Goal: Task Accomplishment & Management: Complete application form

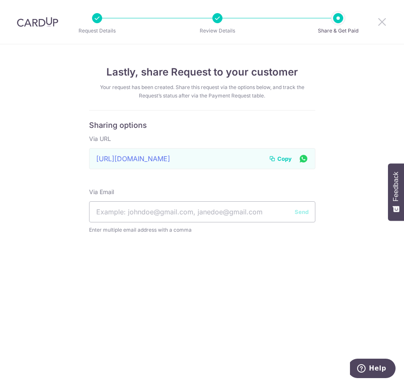
click at [379, 21] on icon at bounding box center [382, 21] width 10 height 11
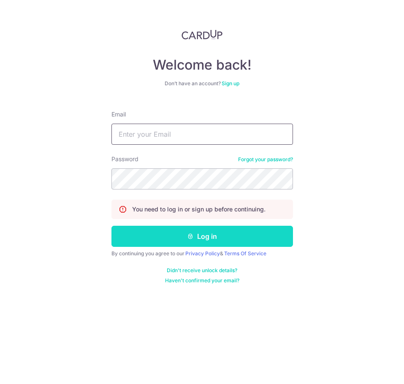
type input "[EMAIL_ADDRESS][DOMAIN_NAME]"
click at [191, 242] on button "Log in" at bounding box center [202, 236] width 182 height 21
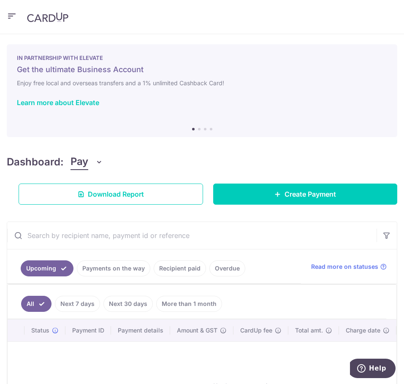
click at [7, 12] on icon "button" at bounding box center [12, 16] width 10 height 11
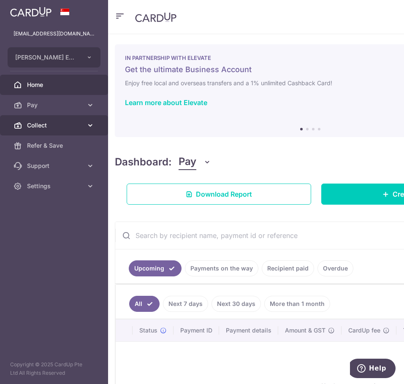
click at [29, 124] on span "Collect" at bounding box center [55, 125] width 56 height 8
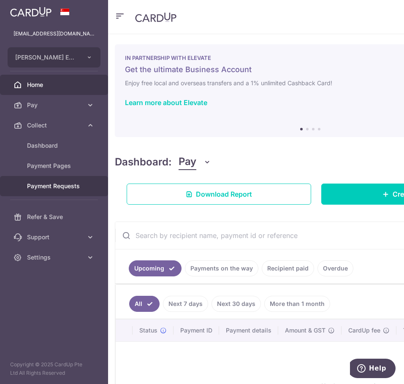
click at [61, 185] on span "Payment Requests" at bounding box center [55, 186] width 56 height 8
click at [68, 182] on link "Payment Requests" at bounding box center [54, 186] width 108 height 20
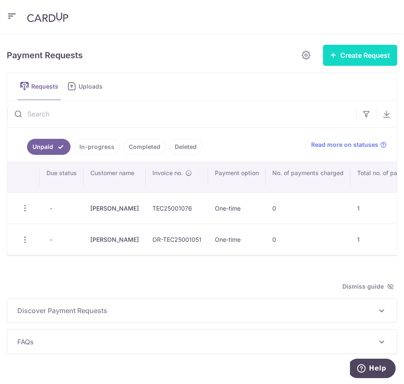
click at [361, 59] on button "Create Request" at bounding box center [360, 55] width 74 height 21
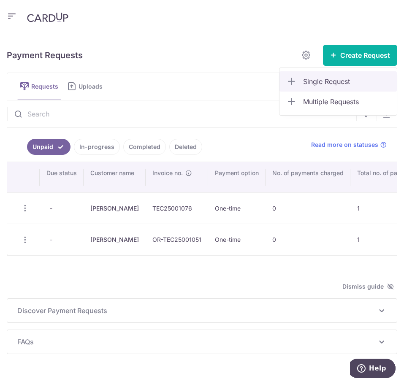
click at [336, 77] on span "Single Request" at bounding box center [346, 81] width 87 height 10
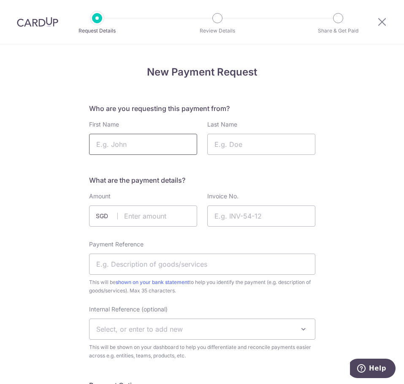
click at [182, 148] on input "First Name" at bounding box center [143, 144] width 108 height 21
type input "Anaiah"
type input "Ngo"
type input "1090.00"
type input "TEC250001143"
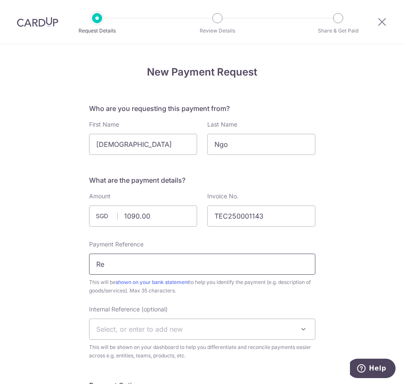
type input "R"
type input "O"
type input "Rep OU"
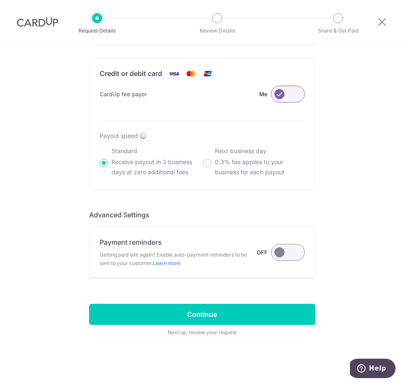
scroll to position [556, 0]
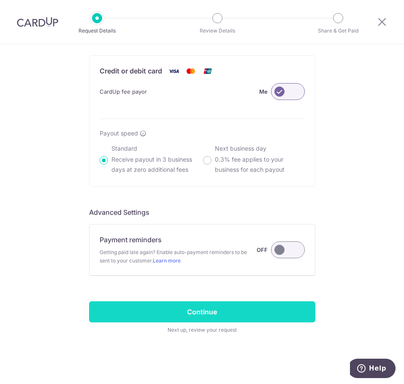
click at [240, 317] on input "Continue" at bounding box center [202, 312] width 226 height 21
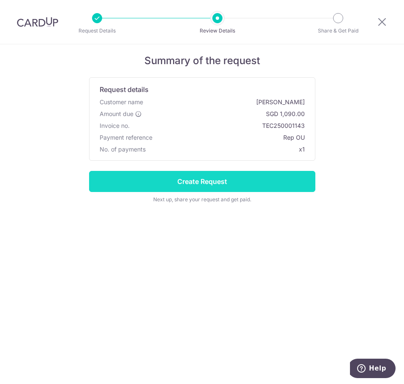
click at [281, 185] on input "Create Request" at bounding box center [202, 181] width 226 height 21
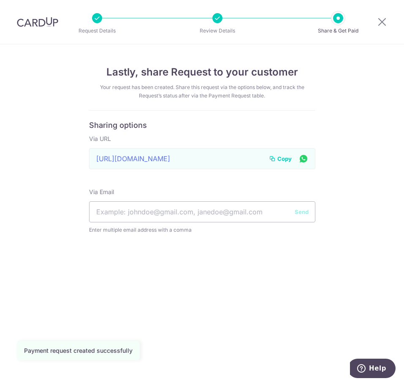
click at [277, 151] on div "[URL][DOMAIN_NAME] Link to page copied to clipboard Copy" at bounding box center [202, 158] width 226 height 21
click at [277, 157] on button "Copy" at bounding box center [280, 159] width 23 height 8
click at [384, 23] on icon at bounding box center [382, 21] width 10 height 11
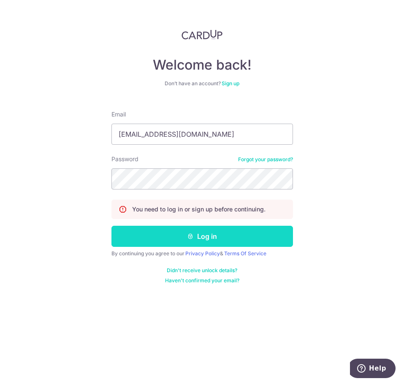
click at [192, 237] on icon "submit" at bounding box center [190, 236] width 7 height 7
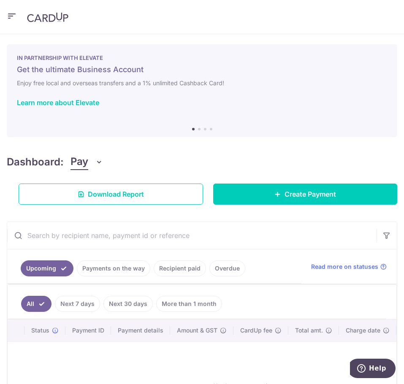
click at [19, 17] on header at bounding box center [202, 17] width 404 height 34
click at [13, 17] on icon "button" at bounding box center [12, 16] width 10 height 11
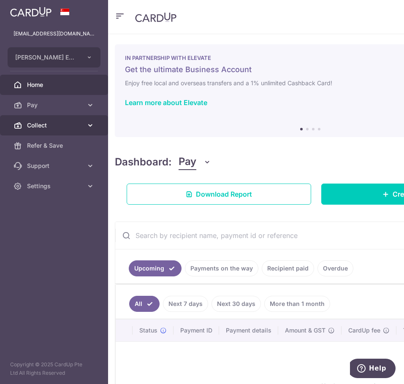
click at [66, 128] on span "Collect" at bounding box center [55, 125] width 56 height 8
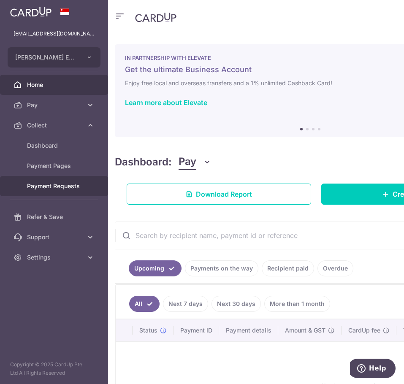
click at [68, 188] on span "Payment Requests" at bounding box center [55, 186] width 56 height 8
click at [67, 185] on span "Payment Requests" at bounding box center [55, 186] width 56 height 8
click at [60, 190] on link "Payment Requests" at bounding box center [54, 186] width 108 height 20
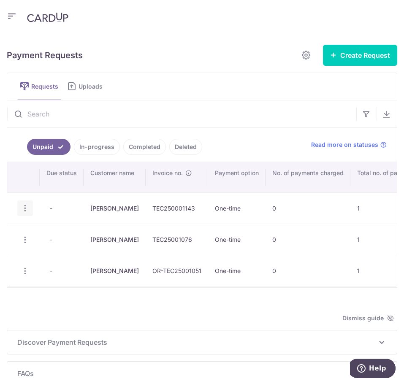
click at [22, 204] on icon "button" at bounding box center [25, 208] width 9 height 9
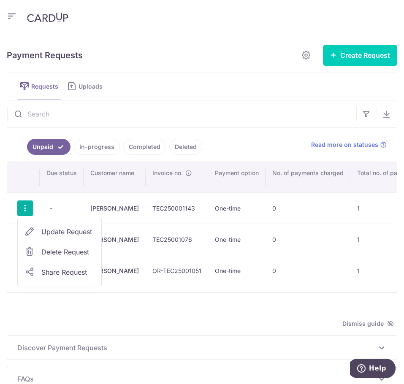
click at [68, 258] on link "Delete Request" at bounding box center [60, 252] width 84 height 20
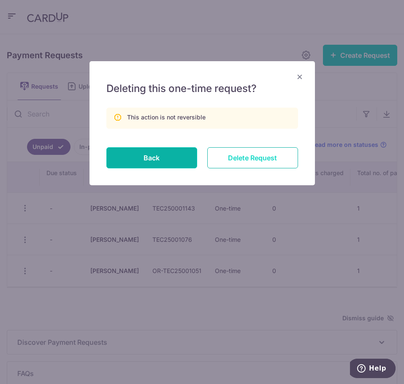
click at [236, 155] on input "Delete Request" at bounding box center [252, 157] width 91 height 21
